Goal: Check status: Check status

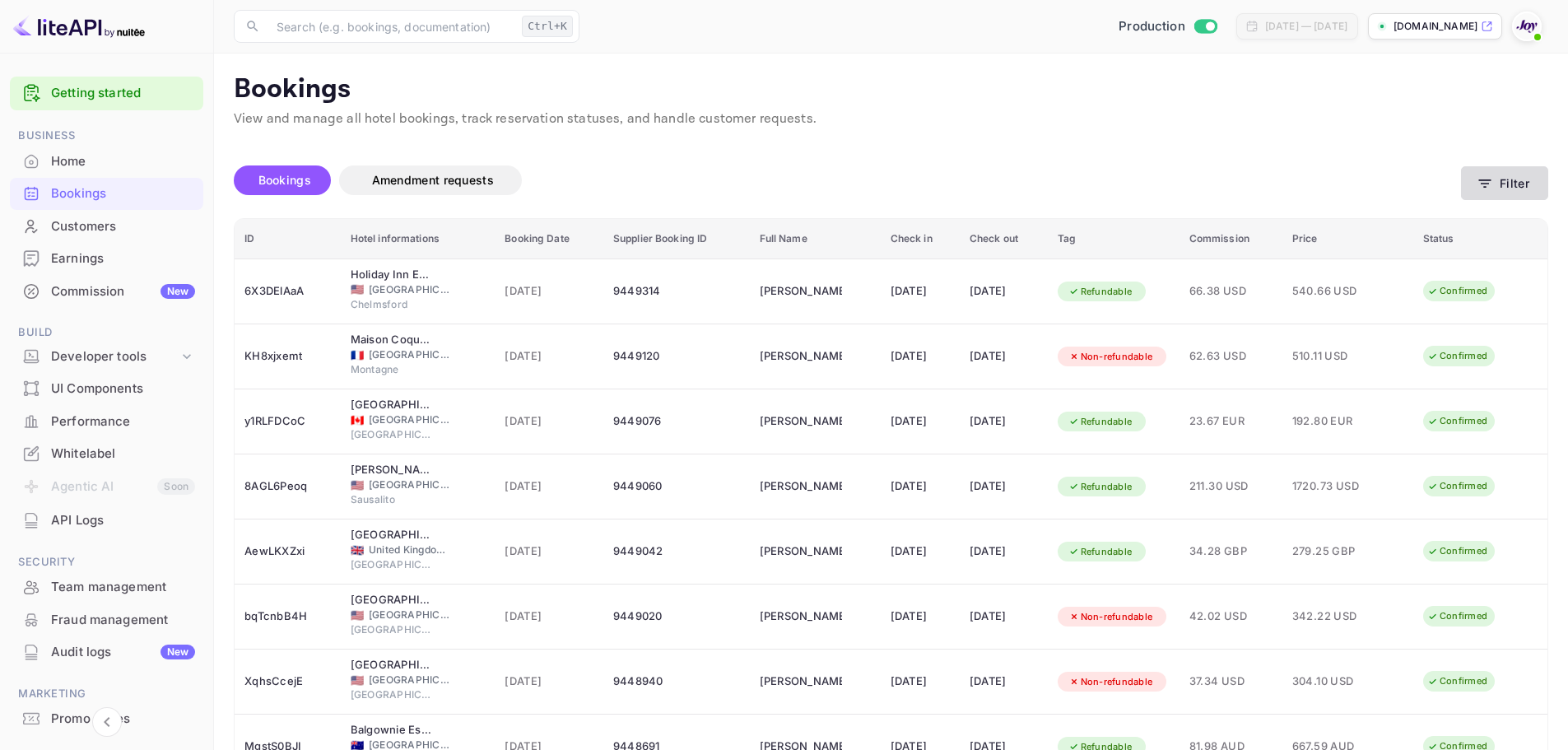
click at [1511, 185] on button "Filter" at bounding box center [1504, 183] width 87 height 33
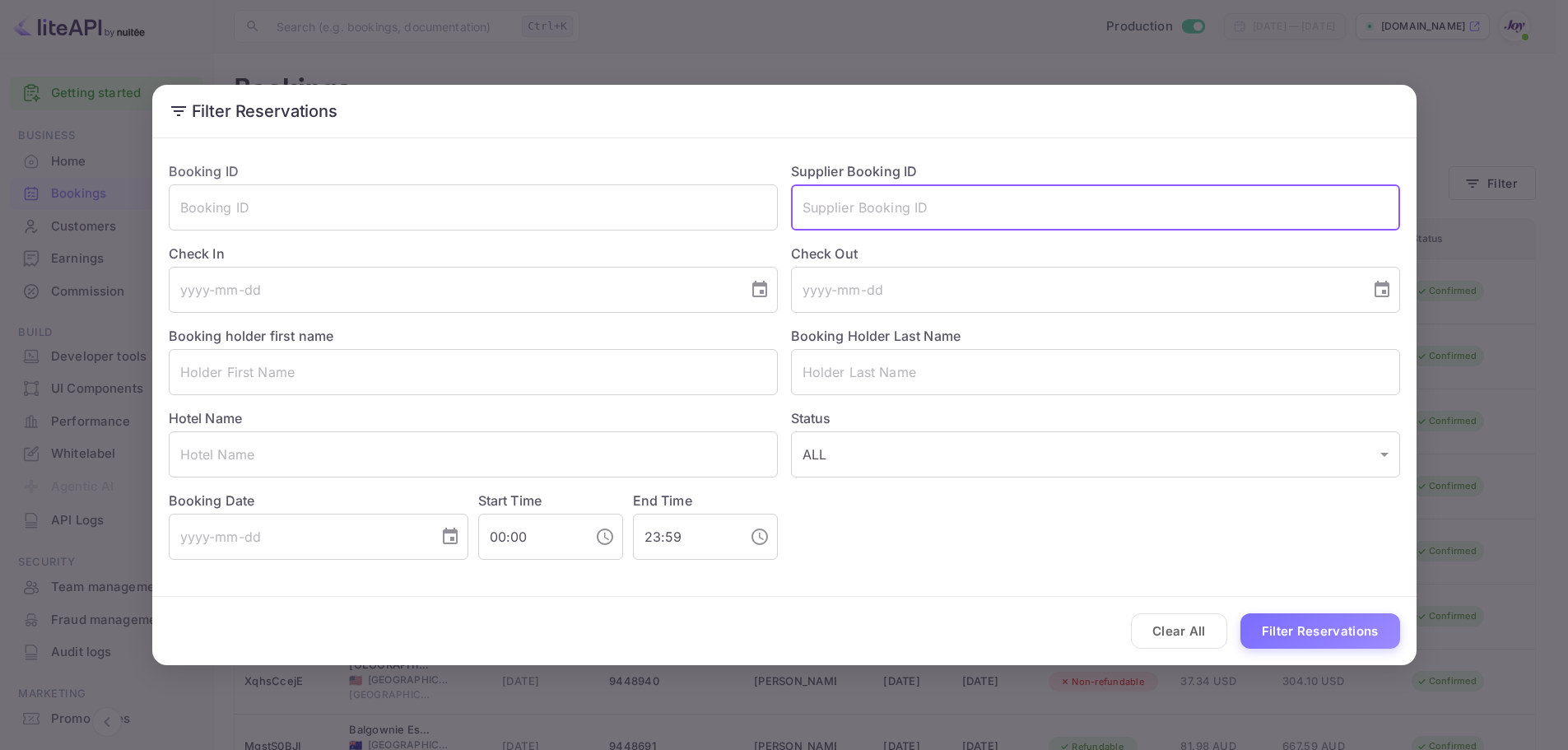
drag, startPoint x: 898, startPoint y: 206, endPoint x: 1169, endPoint y: 611, distance: 487.3
click at [898, 207] on input "text" at bounding box center [1095, 207] width 609 height 46
paste input "7244564"
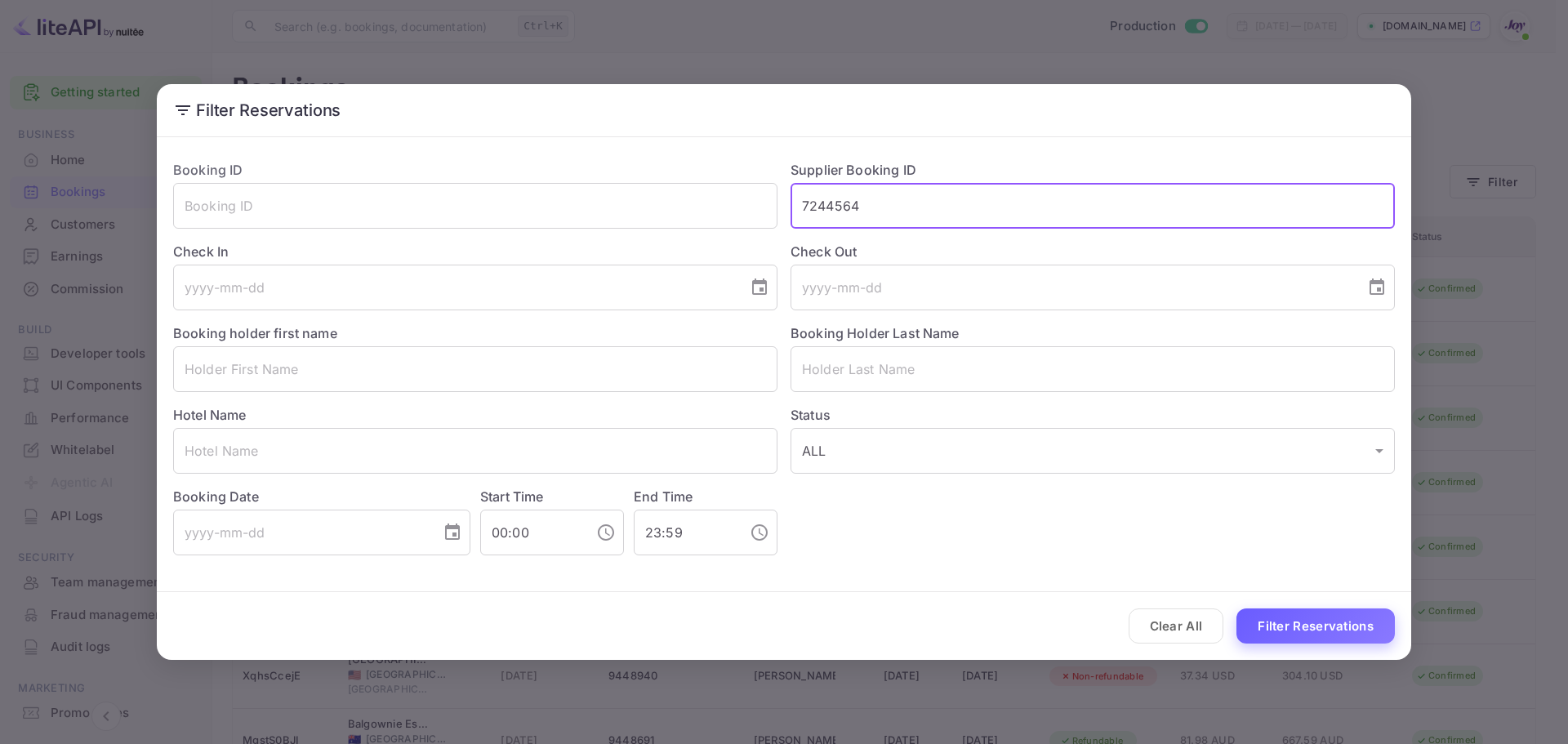
type input "7244564"
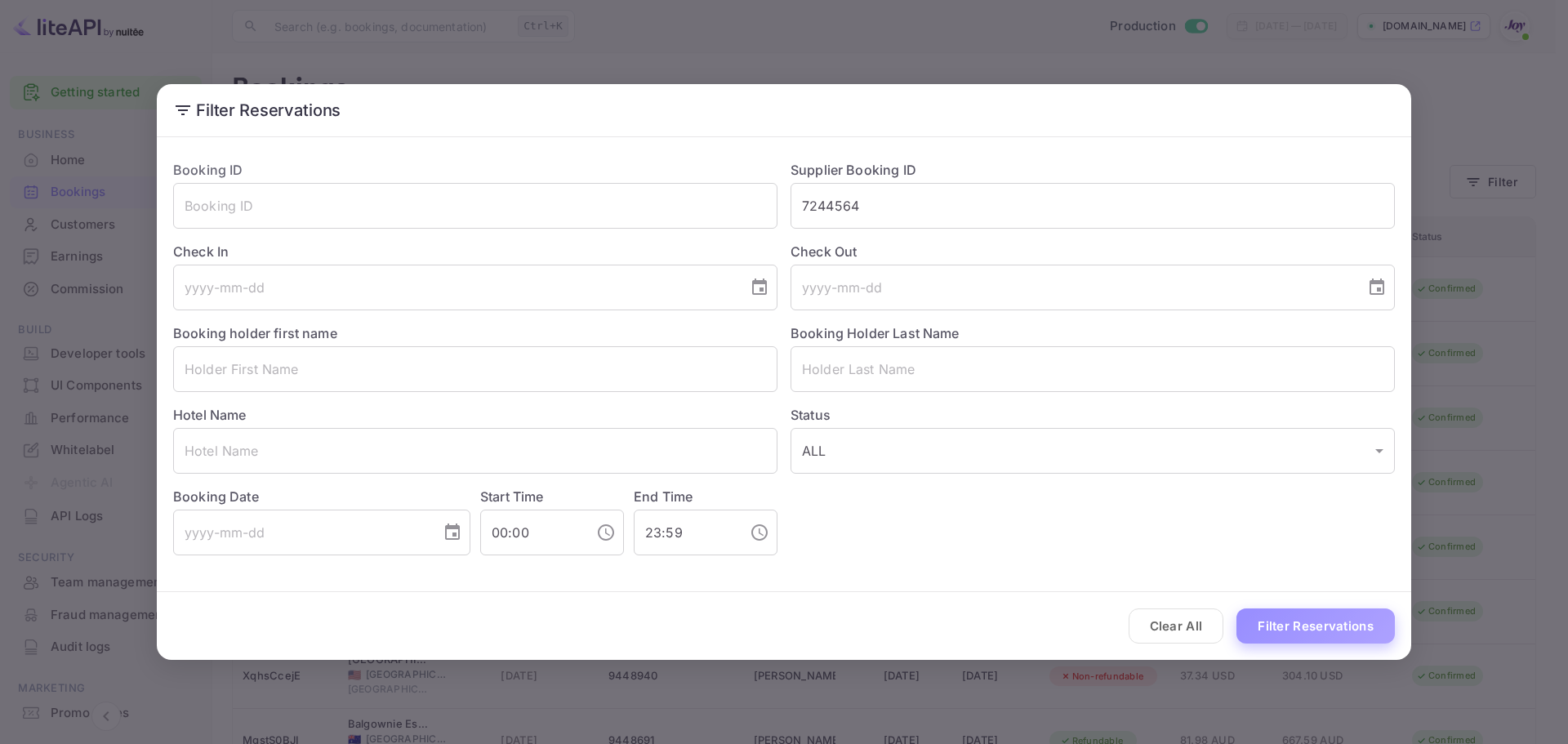
click at [1291, 627] on button "Filter Reservations" at bounding box center [1315, 626] width 159 height 35
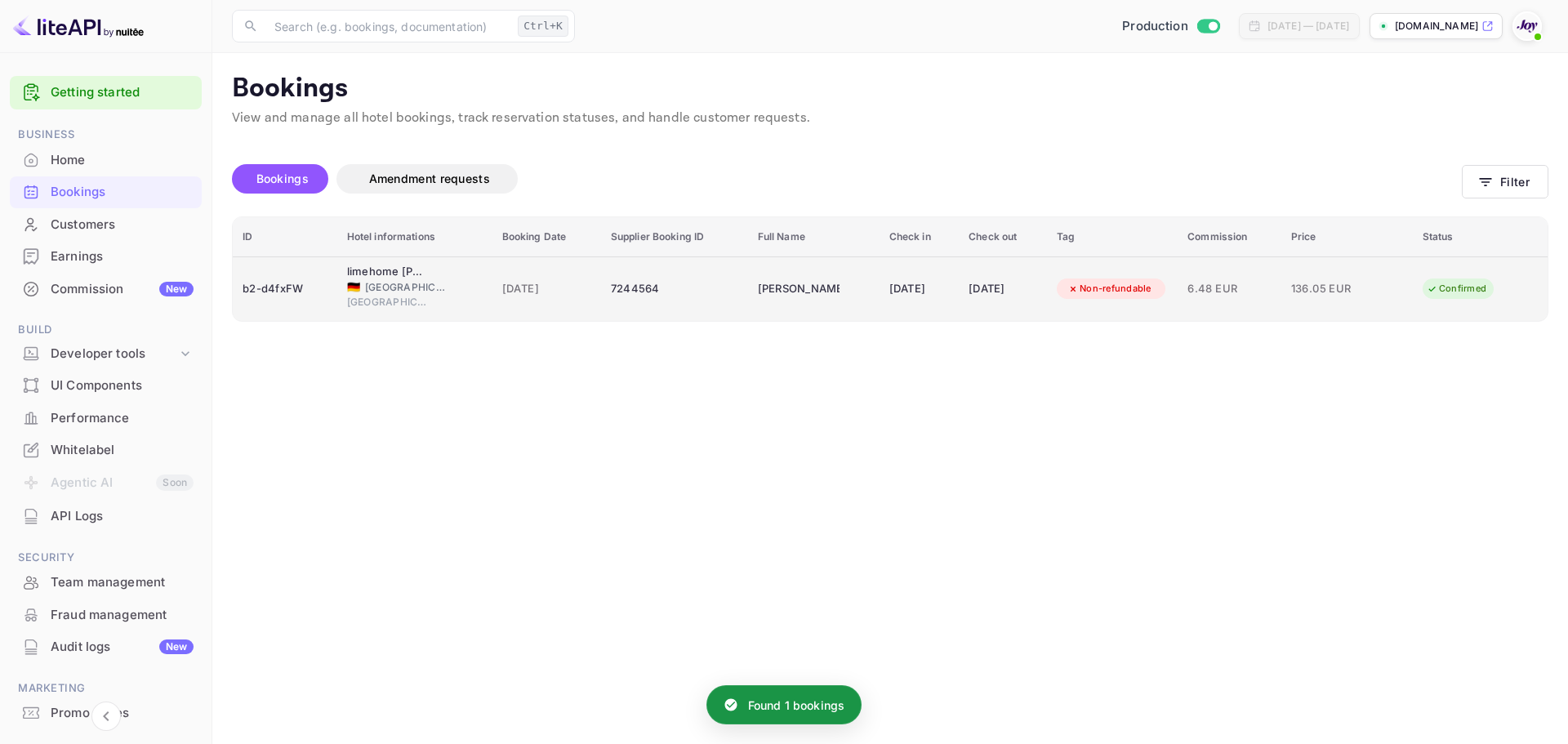
click at [666, 301] on div "7244564" at bounding box center [674, 289] width 128 height 26
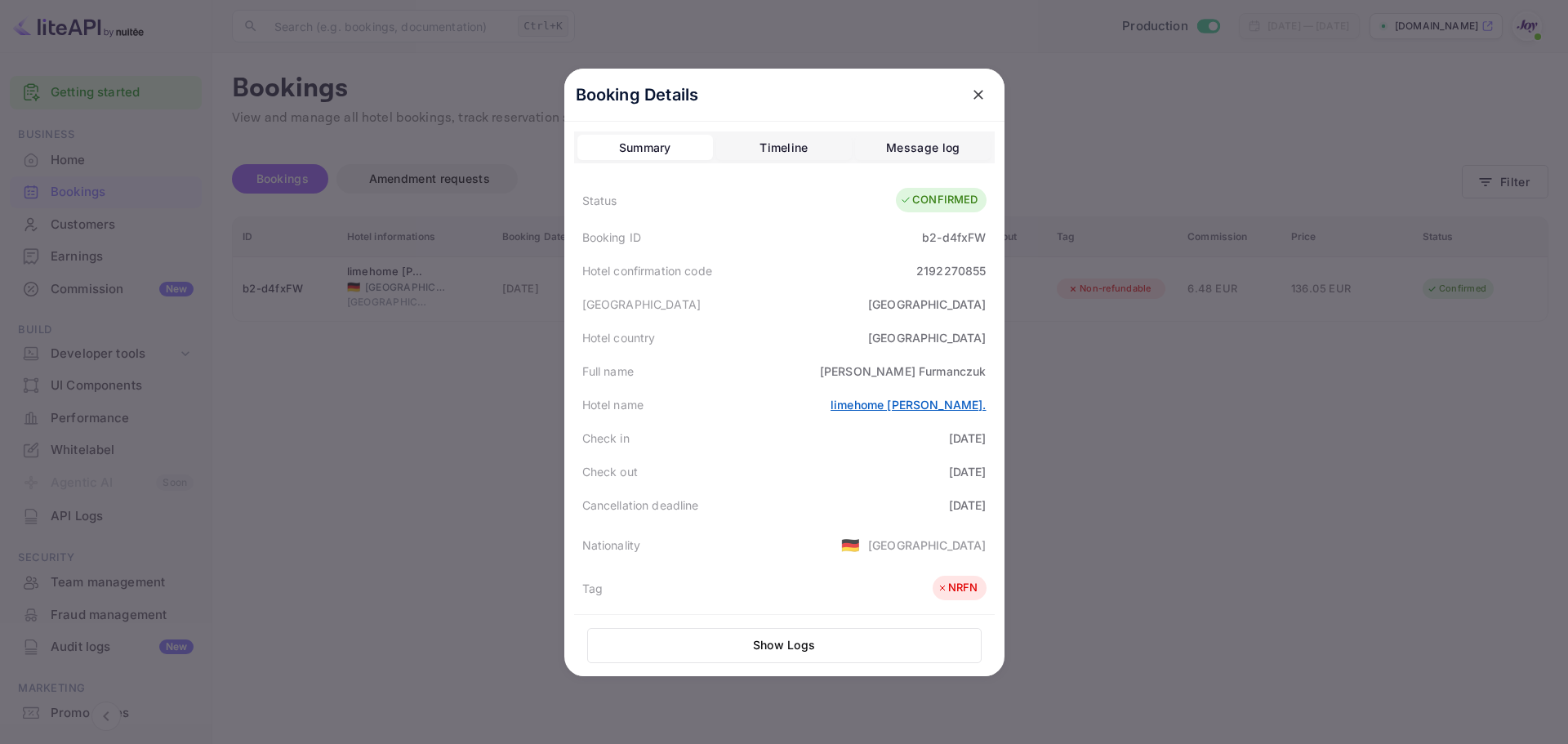
click at [883, 409] on link "limehome [PERSON_NAME]." at bounding box center [907, 405] width 155 height 14
drag, startPoint x: 772, startPoint y: 406, endPoint x: 983, endPoint y: 412, distance: 211.1
click at [983, 412] on div "Hotel name limehome [GEOGRAPHIC_DATA][PERSON_NAME]." at bounding box center [784, 404] width 420 height 33
copy link "limehome [PERSON_NAME]."
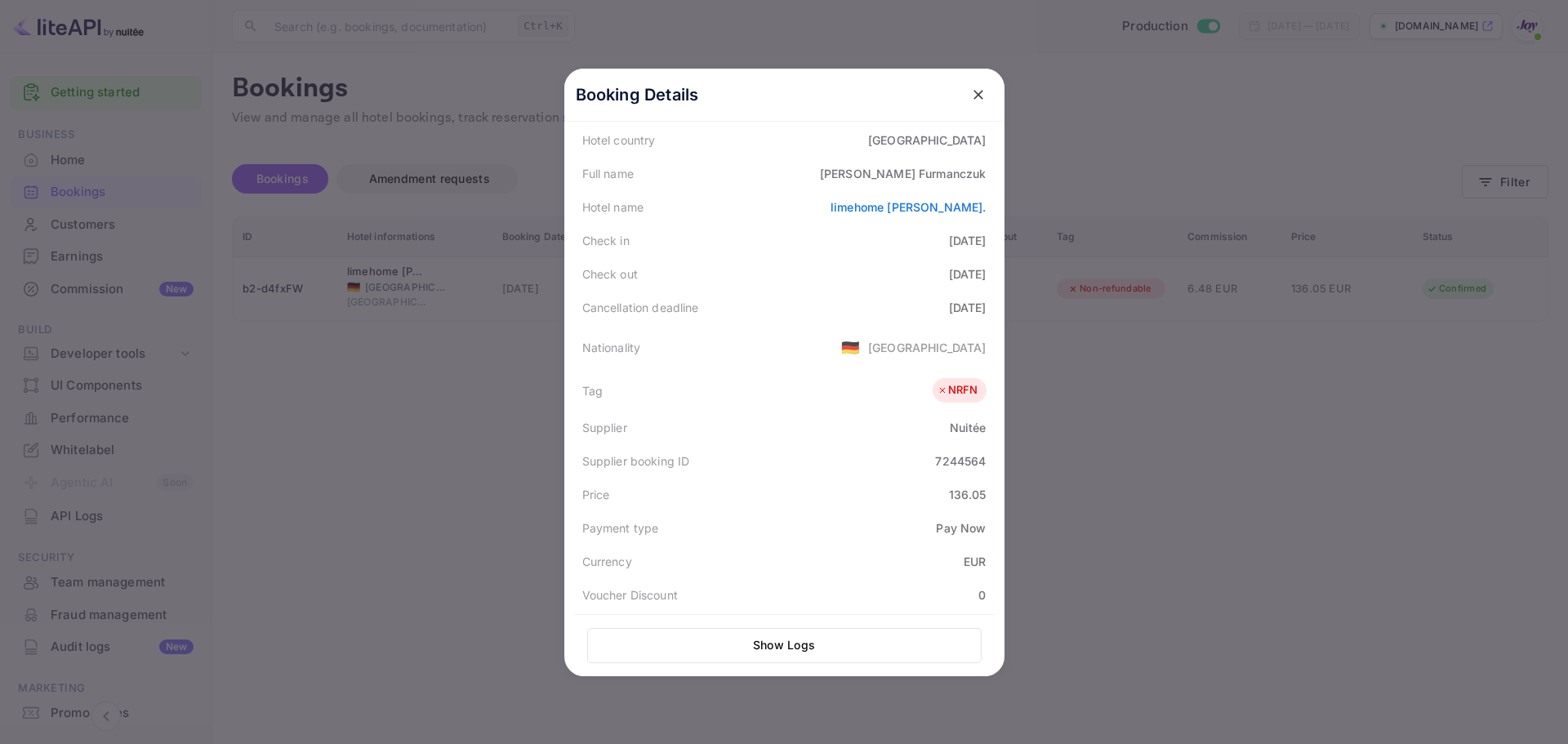
scroll to position [398, 0]
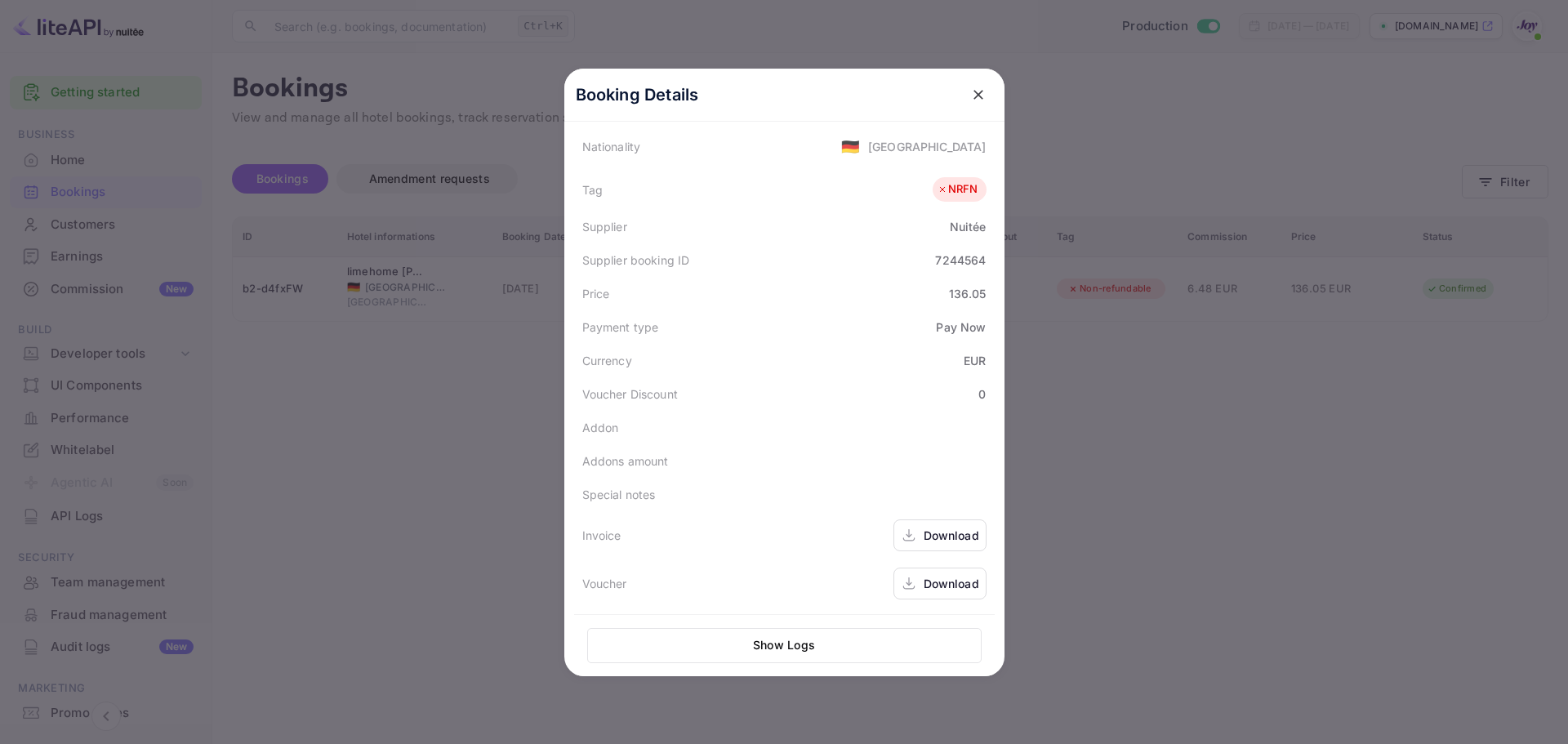
click at [946, 541] on div "Download" at bounding box center [951, 536] width 55 height 18
click at [928, 590] on div "Download" at bounding box center [951, 584] width 55 height 18
